Goal: Task Accomplishment & Management: Manage account settings

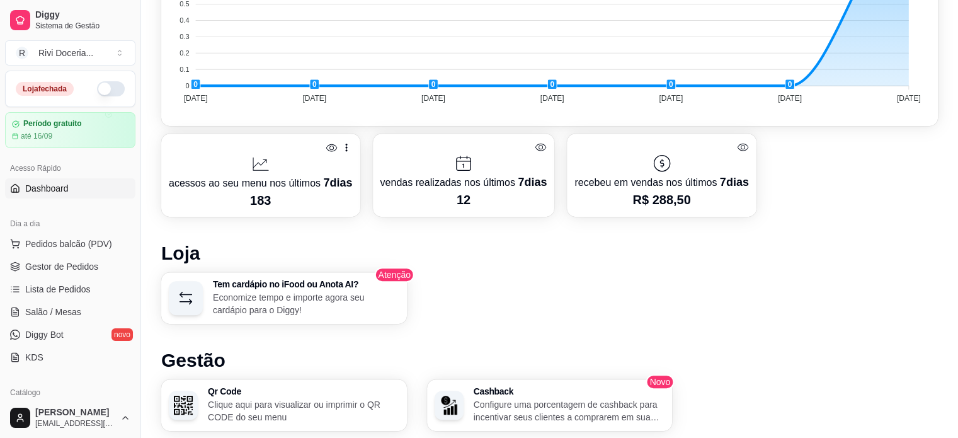
scroll to position [479, 0]
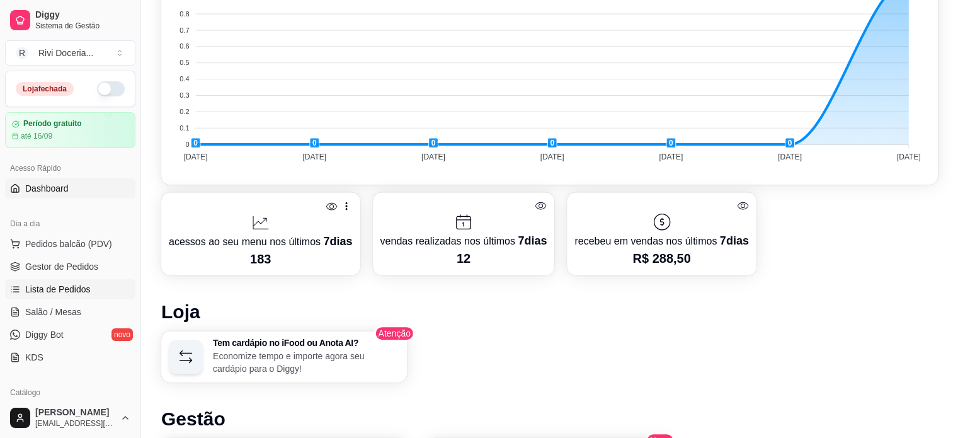
click at [35, 294] on span "Lista de Pedidos" at bounding box center [58, 289] width 66 height 13
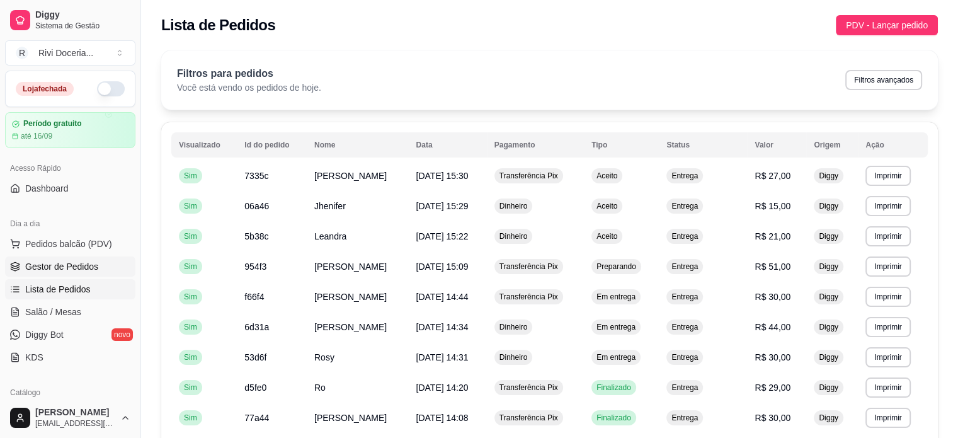
click at [25, 259] on link "Gestor de Pedidos" at bounding box center [70, 266] width 130 height 20
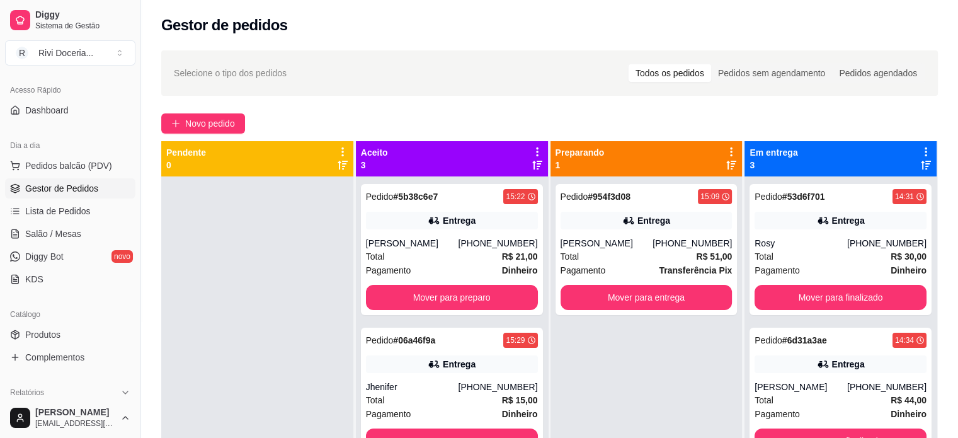
scroll to position [35, 0]
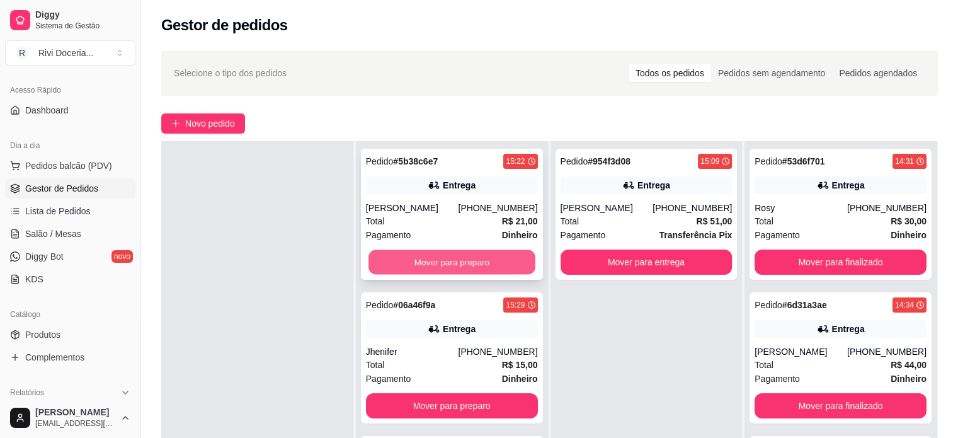
click at [396, 268] on button "Mover para preparo" at bounding box center [452, 262] width 167 height 25
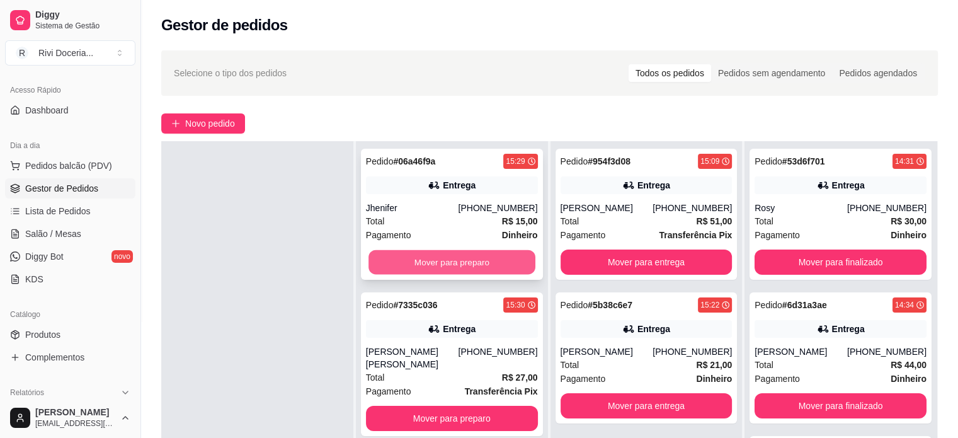
click at [470, 255] on button "Mover para preparo" at bounding box center [452, 262] width 167 height 25
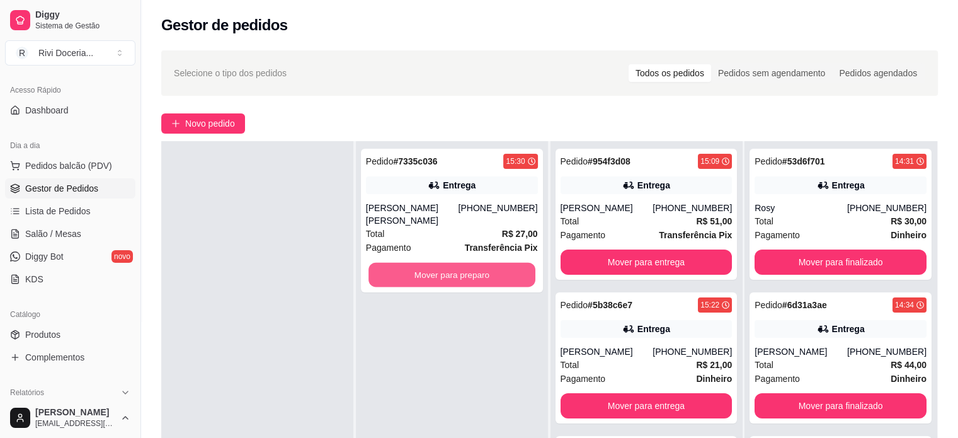
click at [470, 263] on button "Mover para preparo" at bounding box center [452, 275] width 167 height 25
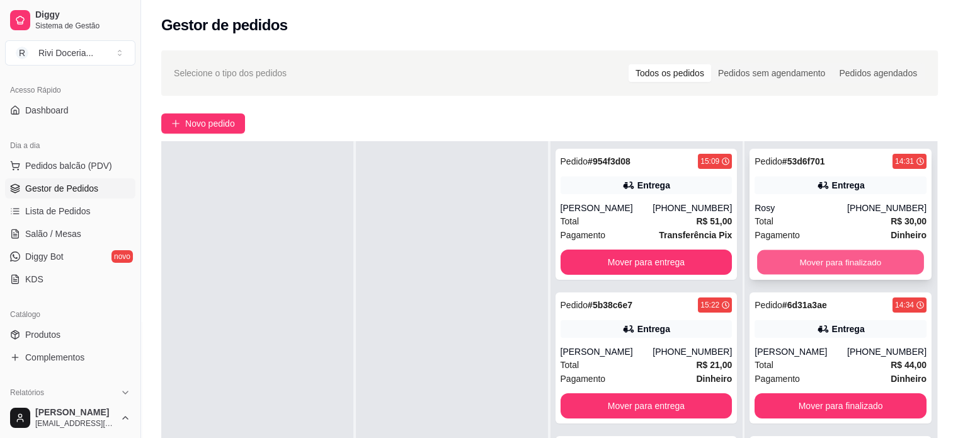
click at [774, 255] on button "Mover para finalizado" at bounding box center [840, 262] width 167 height 25
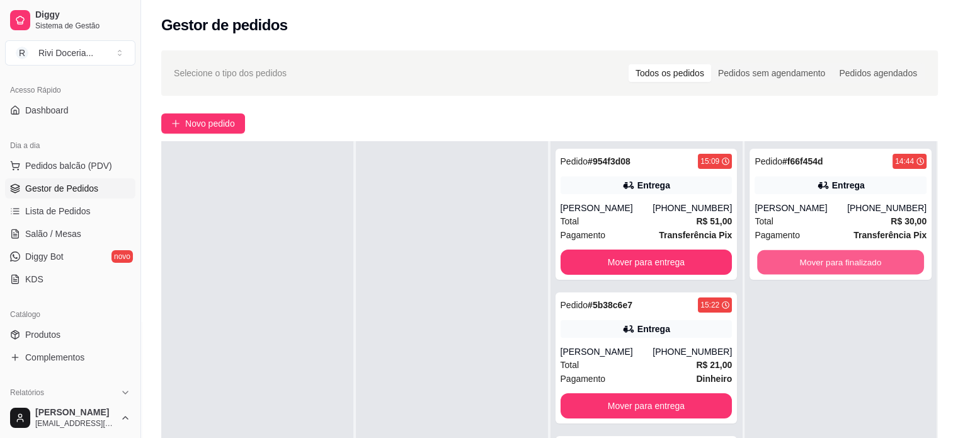
click at [774, 255] on button "Mover para finalizado" at bounding box center [840, 262] width 167 height 25
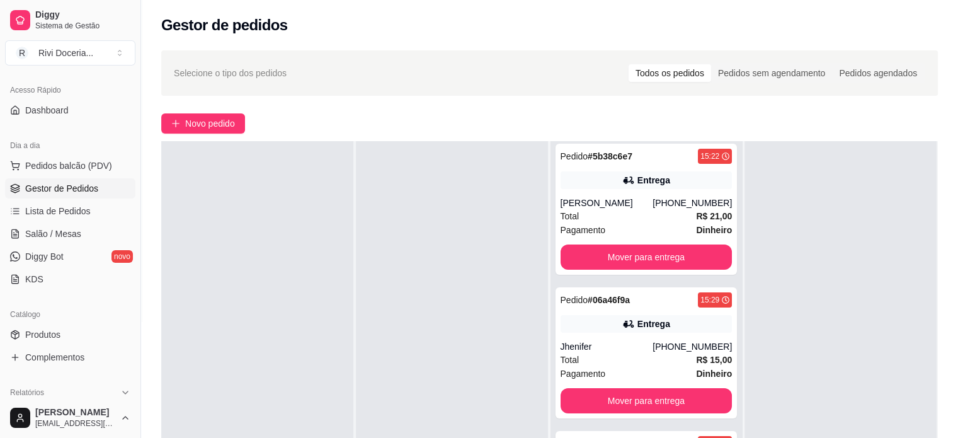
scroll to position [0, 0]
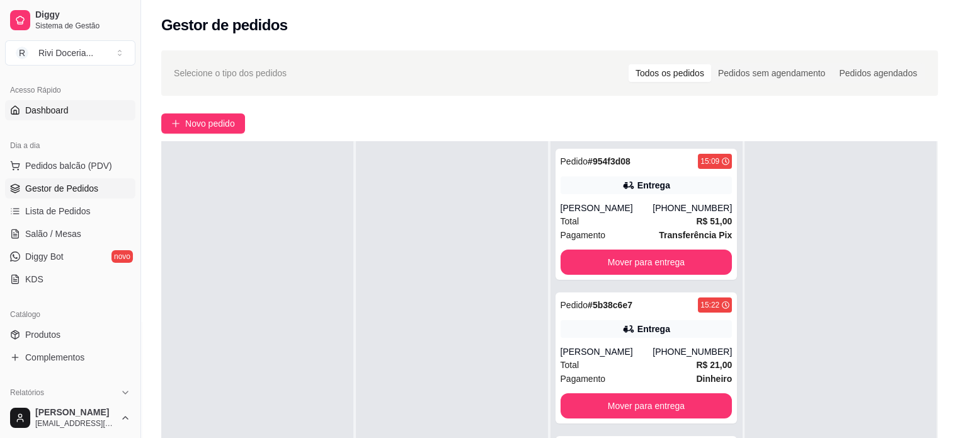
click at [66, 100] on link "Dashboard" at bounding box center [70, 110] width 130 height 20
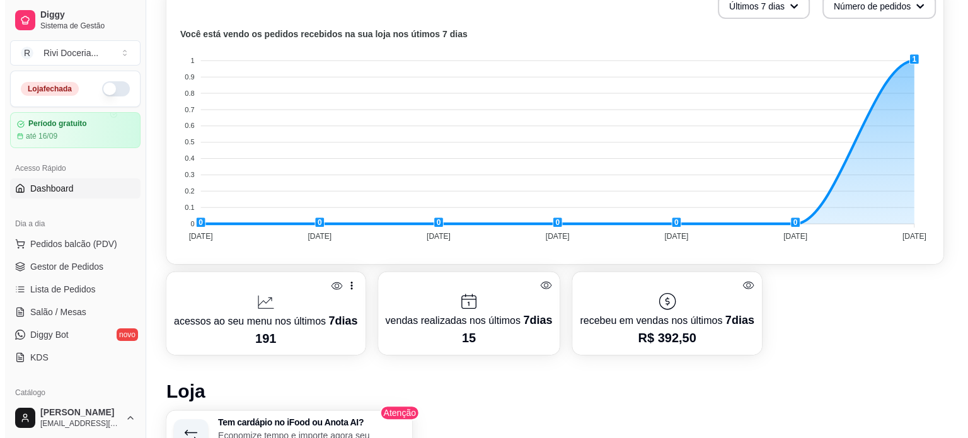
scroll to position [406, 0]
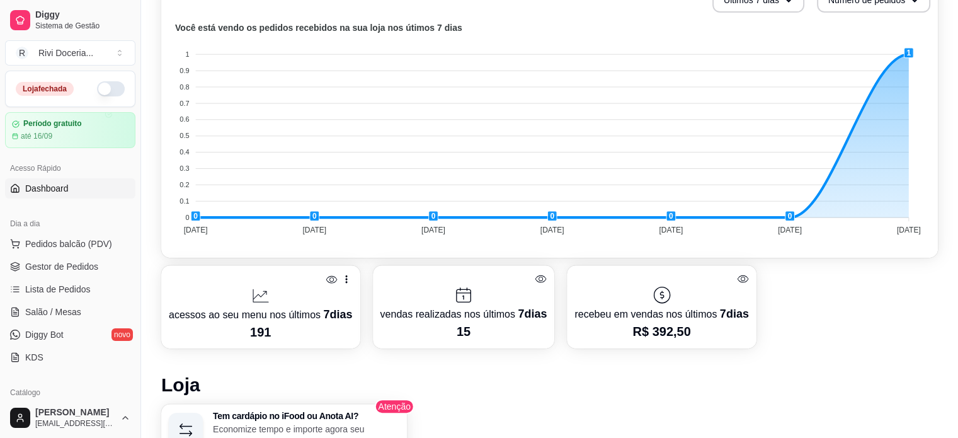
click at [345, 279] on icon at bounding box center [346, 279] width 13 height 13
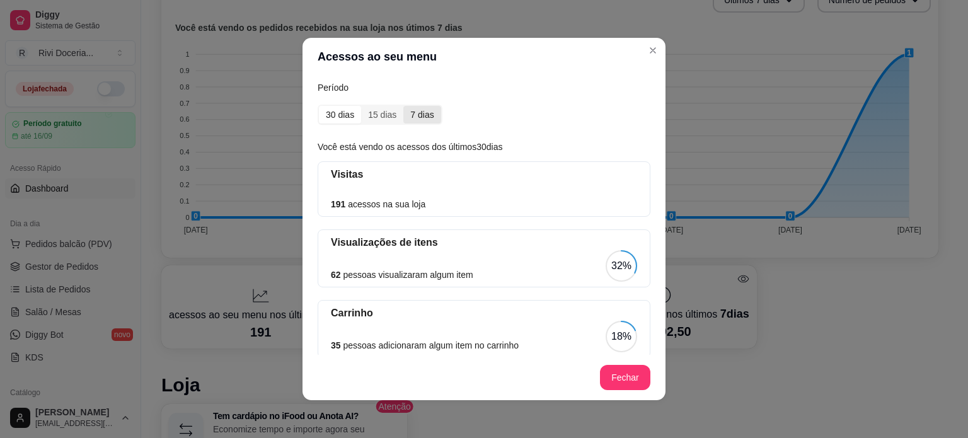
click at [407, 118] on div "7 dias" at bounding box center [421, 115] width 37 height 18
click at [403, 106] on input "7 dias" at bounding box center [403, 106] width 0 height 0
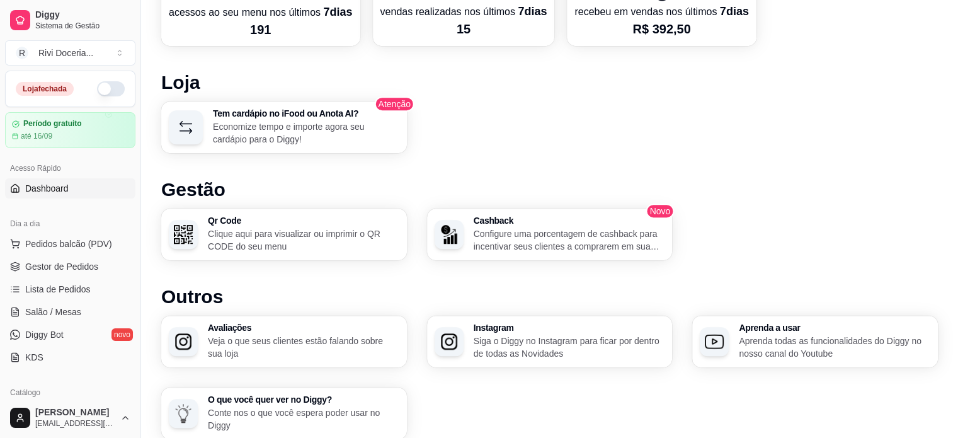
scroll to position [759, 0]
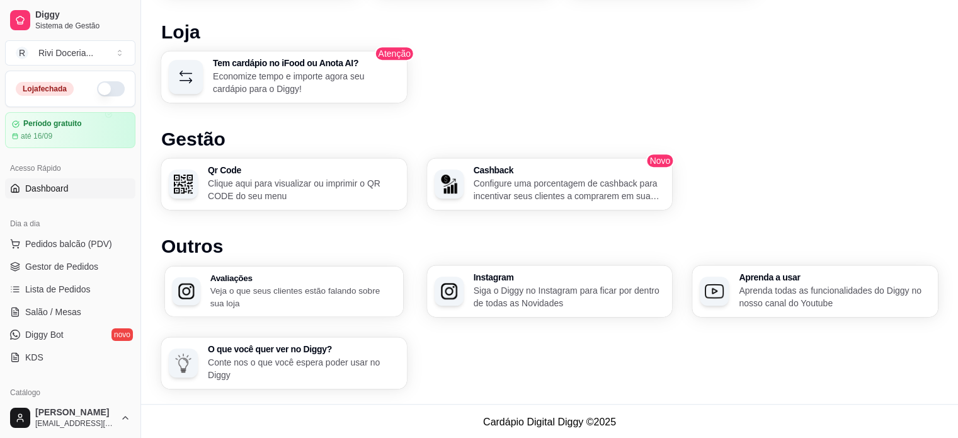
click at [348, 298] on p "Veja o que seus clientes estão falando sobre sua loja" at bounding box center [303, 296] width 186 height 25
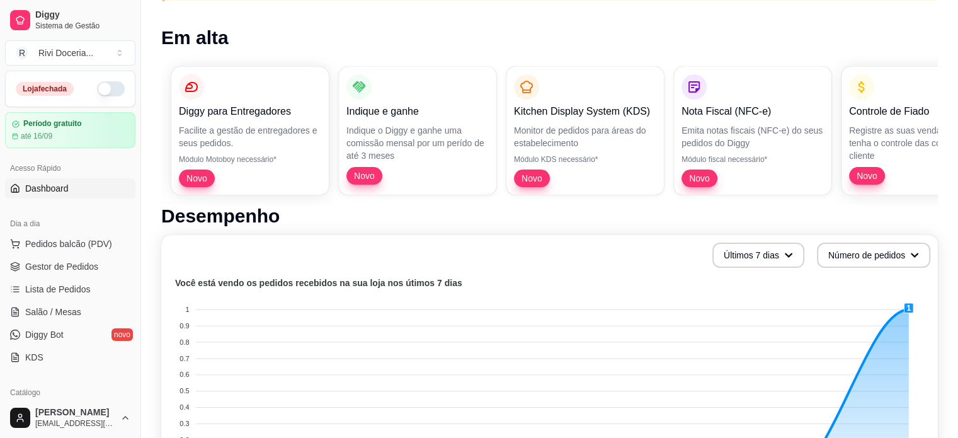
scroll to position [0, 0]
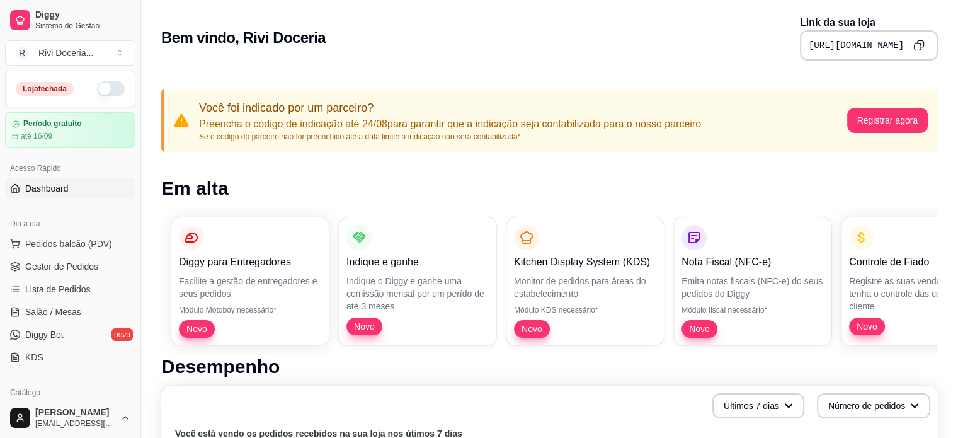
click at [100, 93] on button "button" at bounding box center [111, 88] width 28 height 15
